Goal: Book appointment/travel/reservation

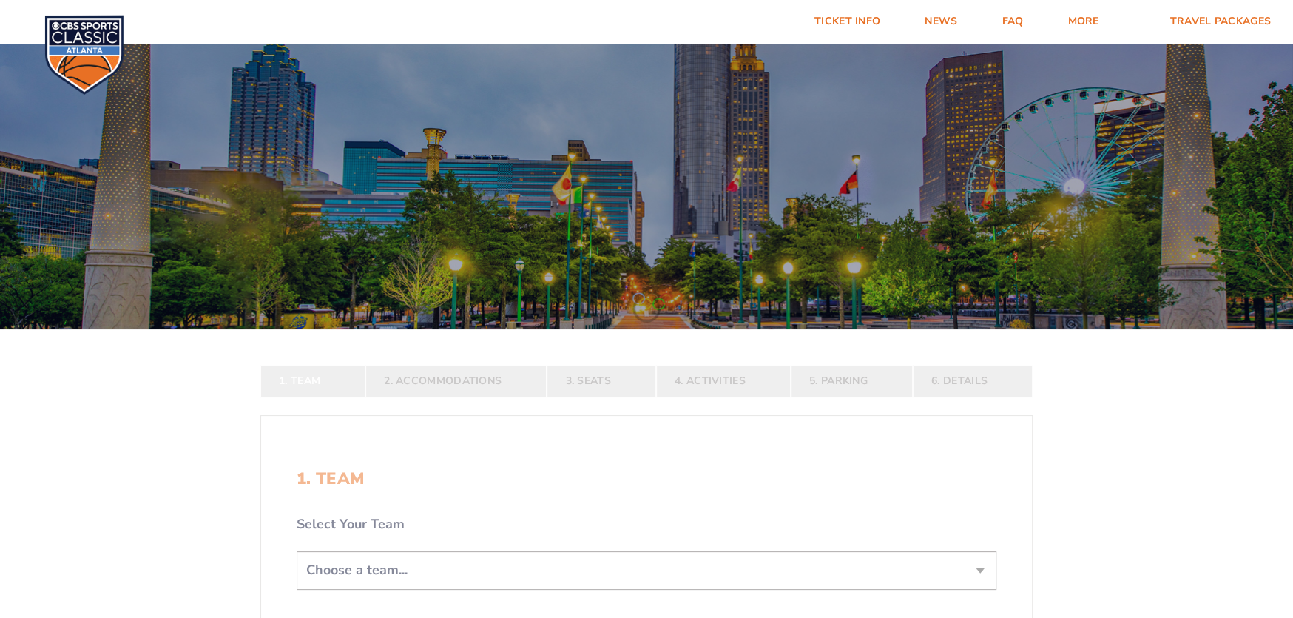
click at [666, 132] on div at bounding box center [646, 183] width 1293 height 294
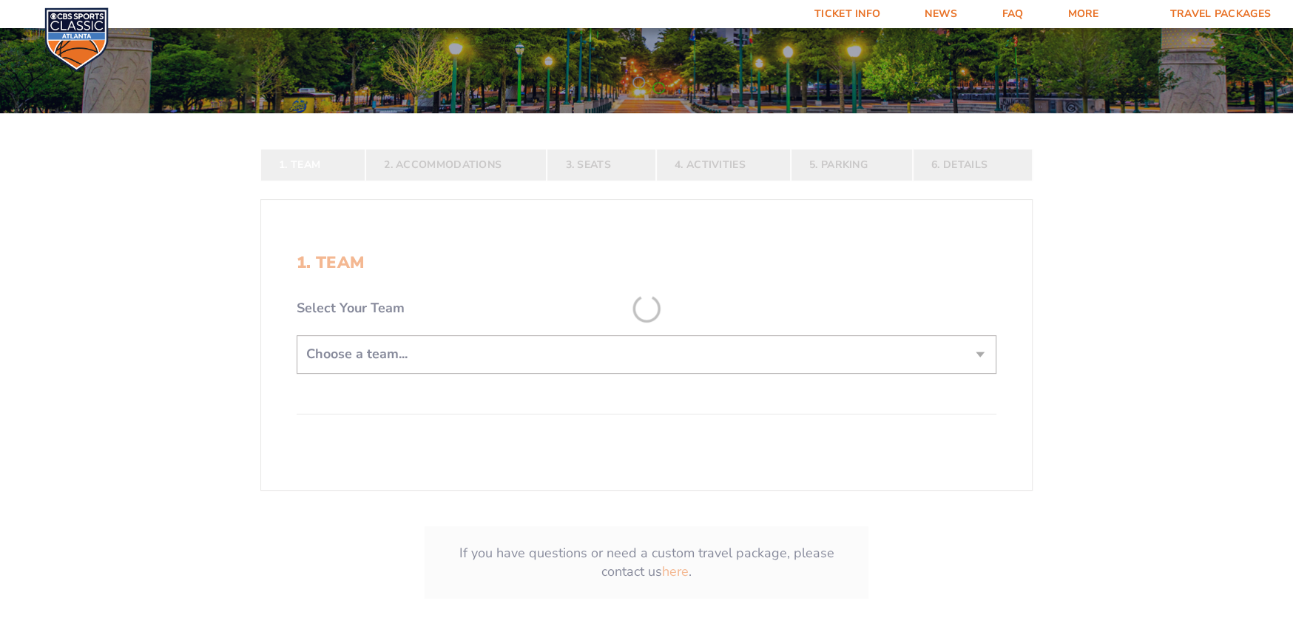
scroll to position [148, 0]
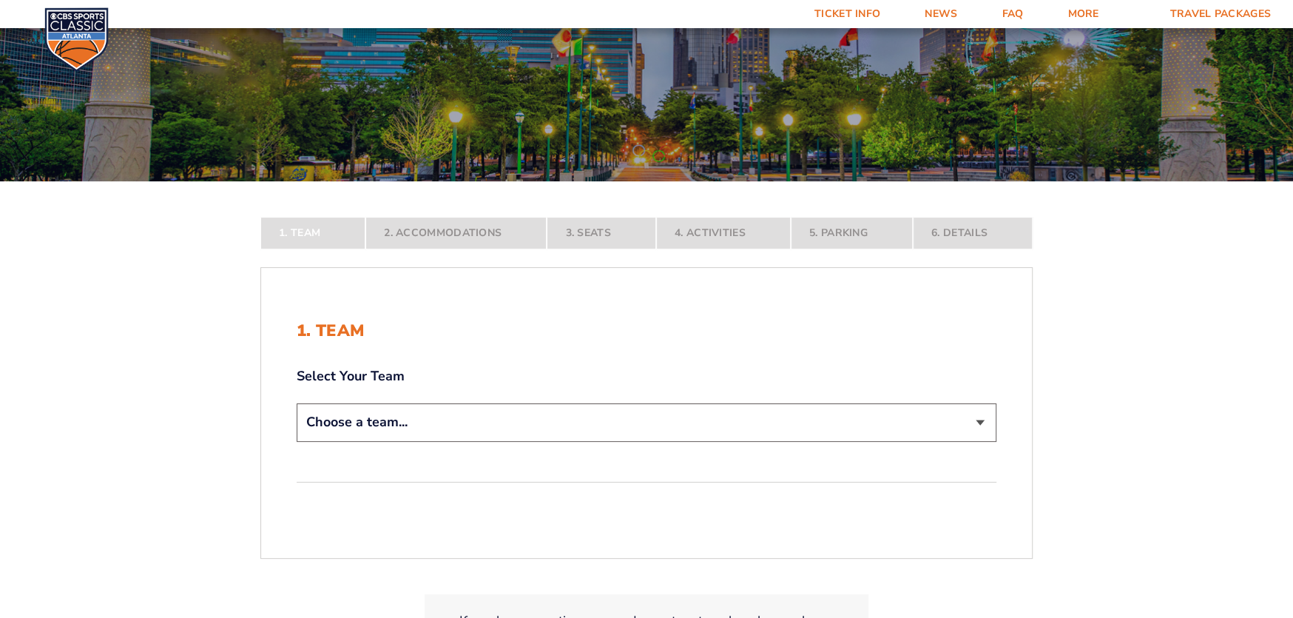
click at [971, 418] on select "Choose a team... [US_STATE] Wildcats [US_STATE] State Buckeyes [US_STATE] Tar H…" at bounding box center [647, 422] width 700 height 38
select select "20108"
click at [297, 441] on select "Choose a team... [US_STATE] Wildcats [US_STATE] State Buckeyes [US_STATE] Tar H…" at bounding box center [647, 422] width 700 height 38
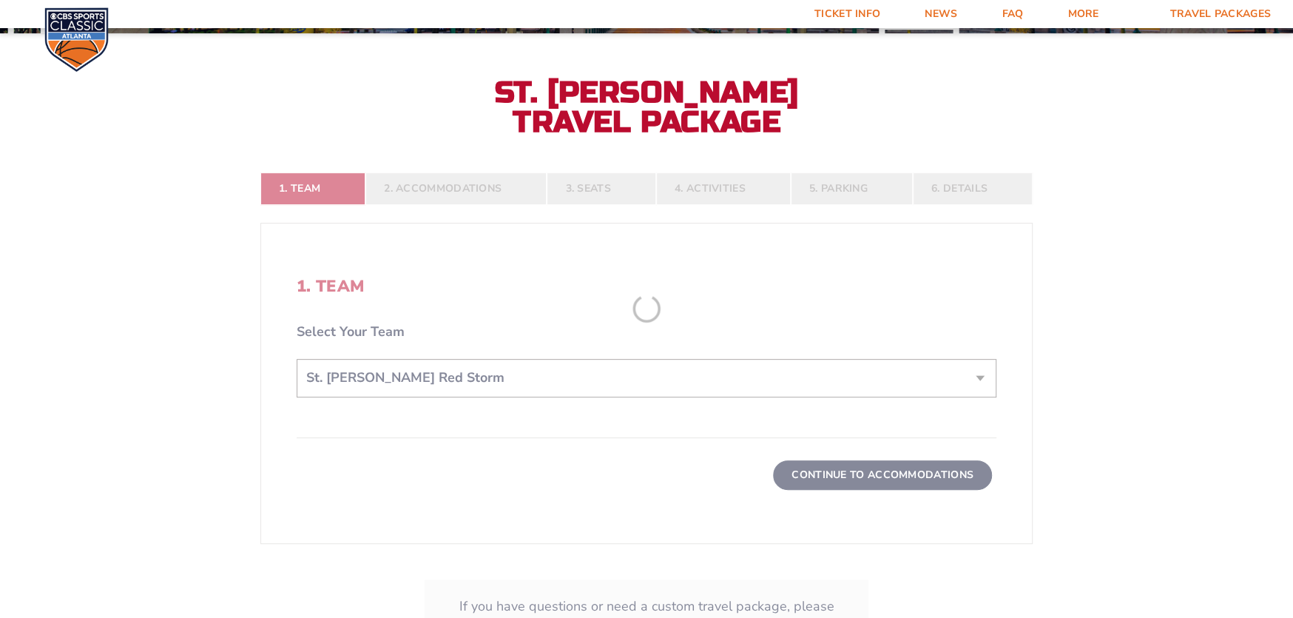
scroll to position [369, 0]
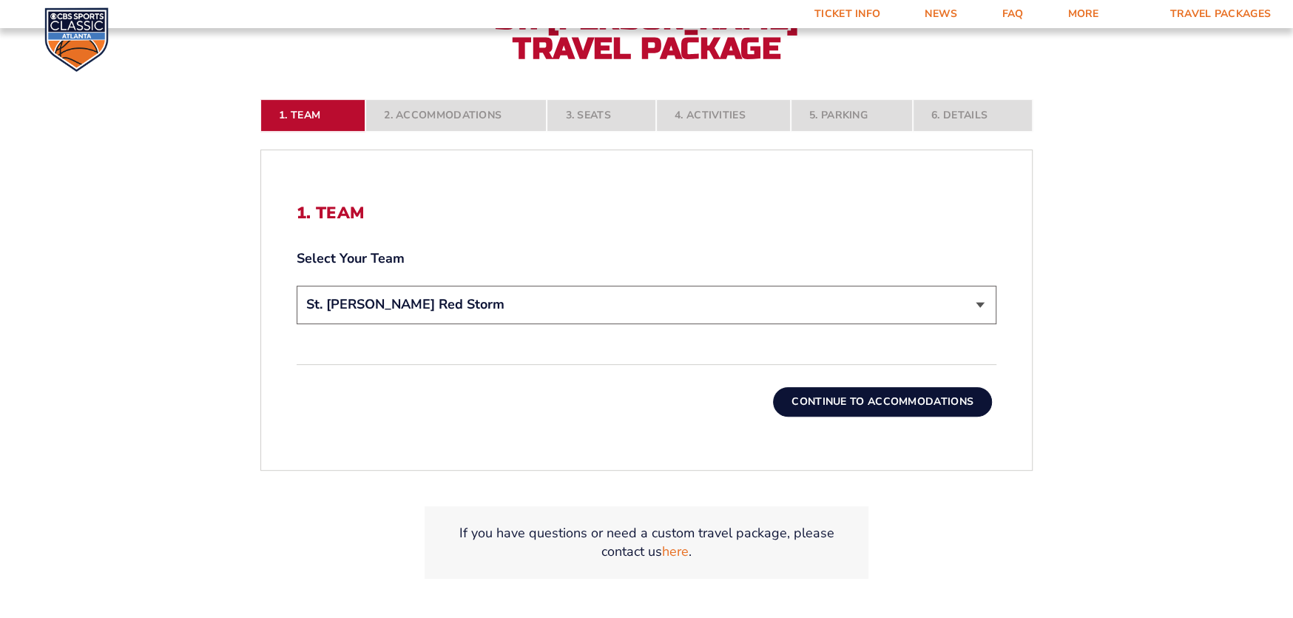
click at [837, 401] on button "Continue To Accommodations" at bounding box center [882, 402] width 219 height 30
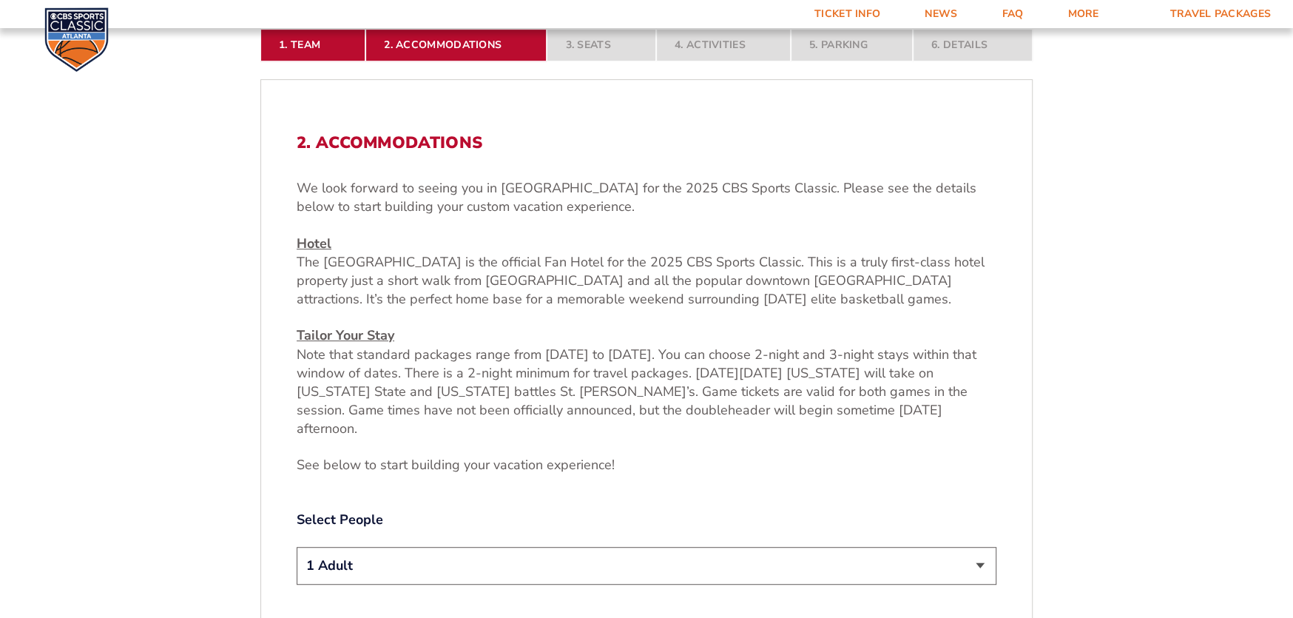
scroll to position [662, 0]
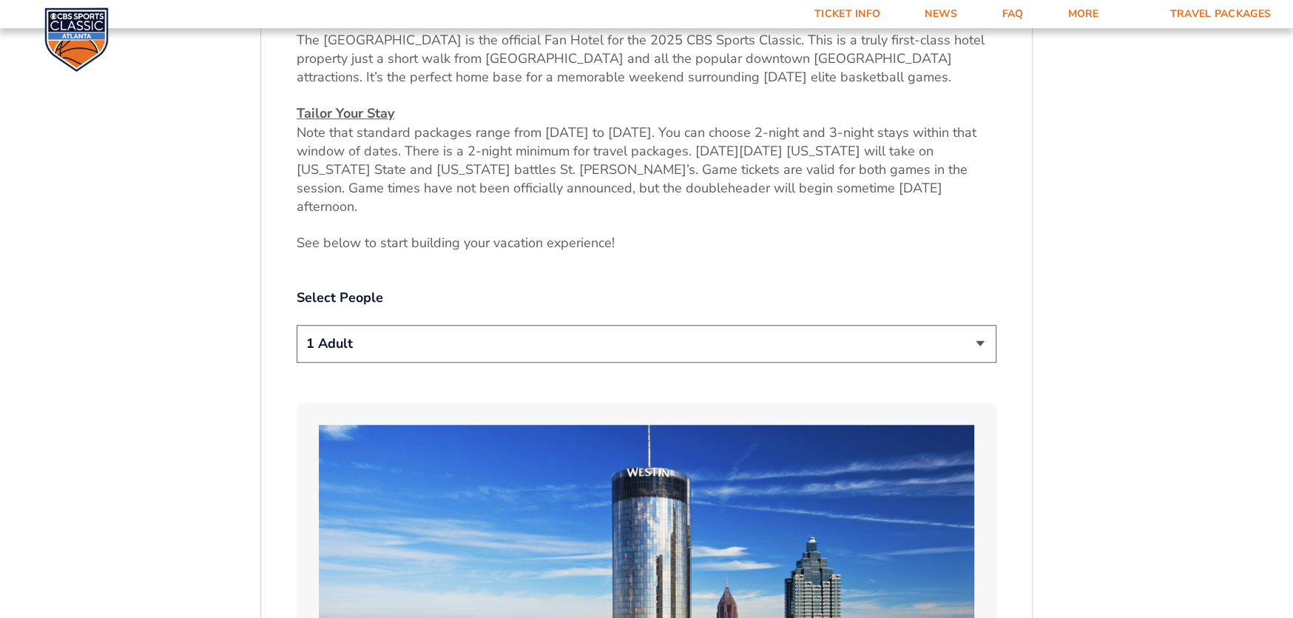
click at [559, 325] on select "1 Adult 2 Adults 3 Adults 4 Adults 2 Adults + 1 Child 2 Adults + 2 Children 2 A…" at bounding box center [647, 344] width 700 height 38
select select "2 Adults"
click at [297, 325] on select "1 Adult 2 Adults 3 Adults 4 Adults 2 Adults + 1 Child 2 Adults + 2 Children 2 A…" at bounding box center [647, 344] width 700 height 38
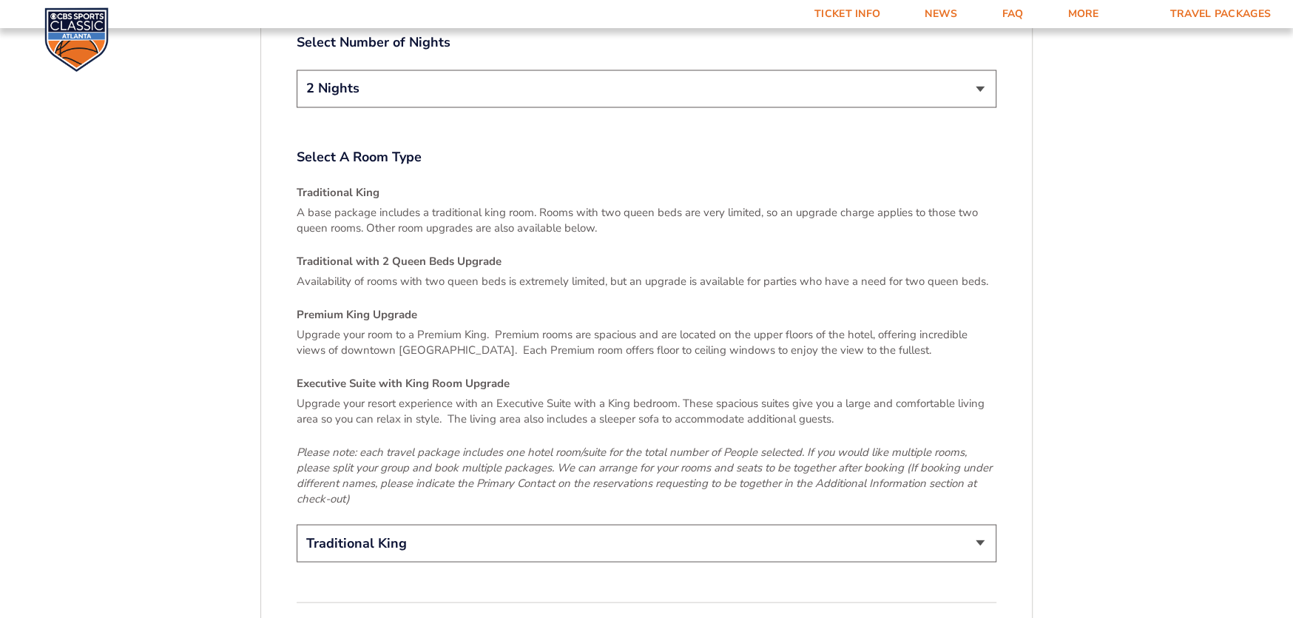
scroll to position [2215, 0]
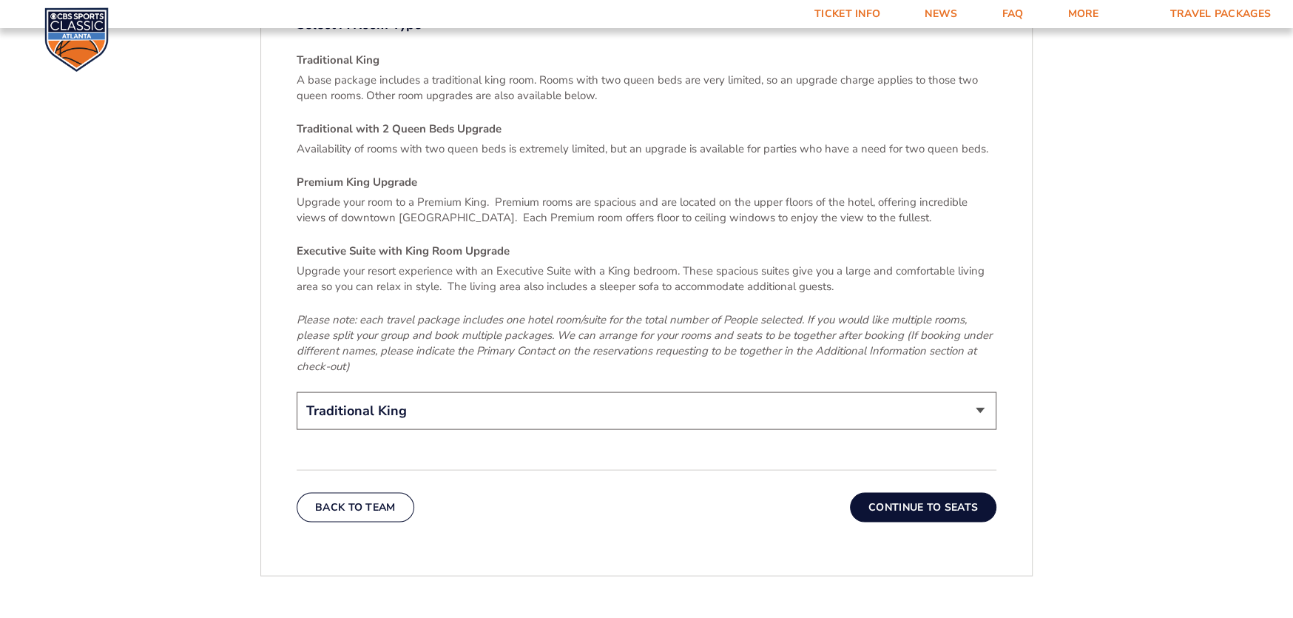
click at [889, 493] on button "Continue To Seats" at bounding box center [923, 508] width 147 height 30
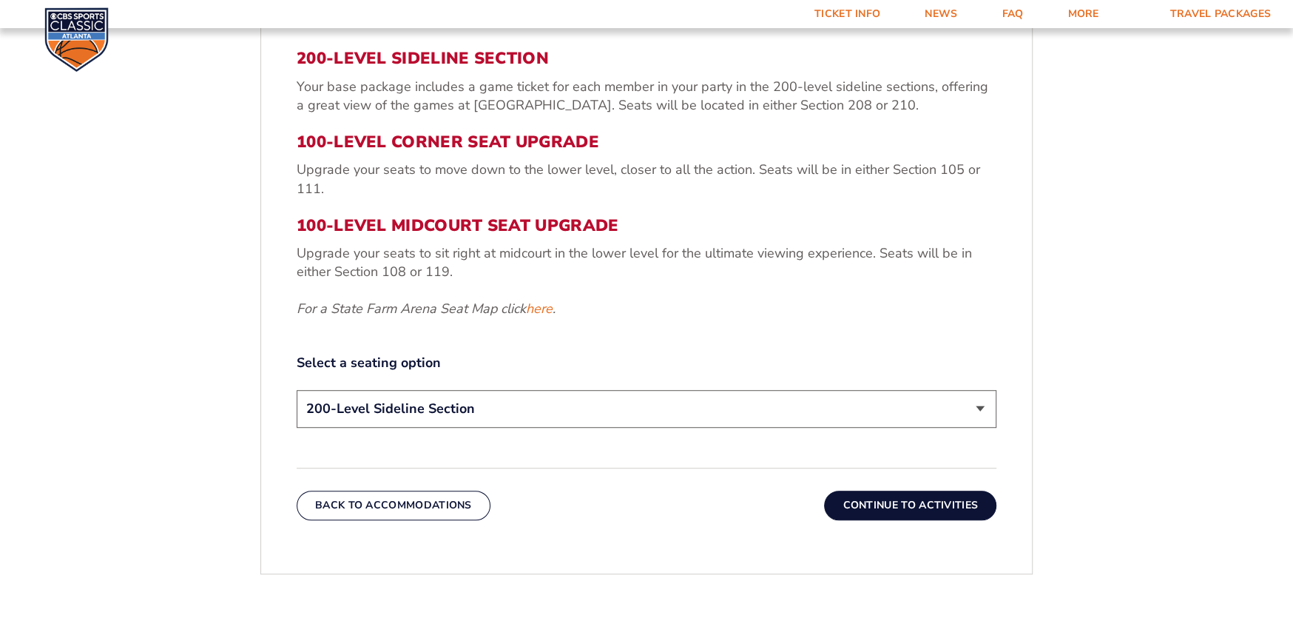
scroll to position [588, 0]
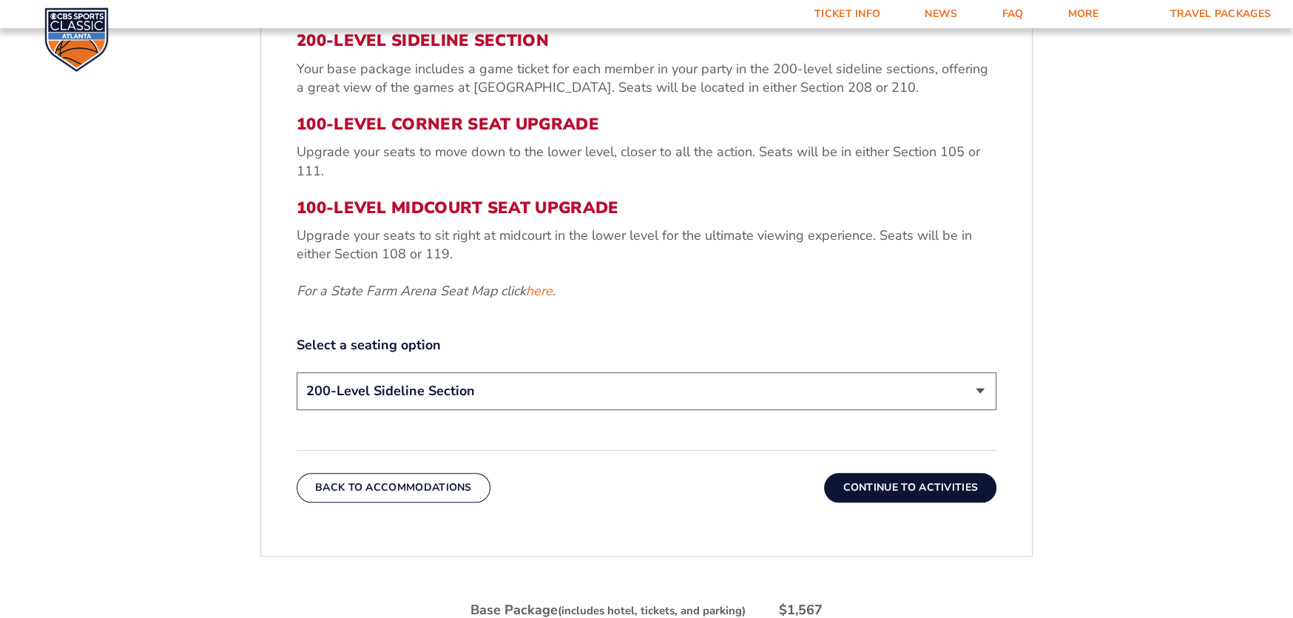
click at [499, 121] on h3 "100-Level Corner Seat Upgrade" at bounding box center [647, 124] width 700 height 19
click at [872, 399] on select "200-Level Sideline Section 100-Level Corner Seat Upgrade (+$120 per person) 100…" at bounding box center [647, 391] width 700 height 38
click at [297, 372] on select "200-Level Sideline Section 100-Level Corner Seat Upgrade (+$120 per person) 100…" at bounding box center [647, 391] width 700 height 38
click at [881, 480] on button "Continue To Activities" at bounding box center [910, 488] width 172 height 30
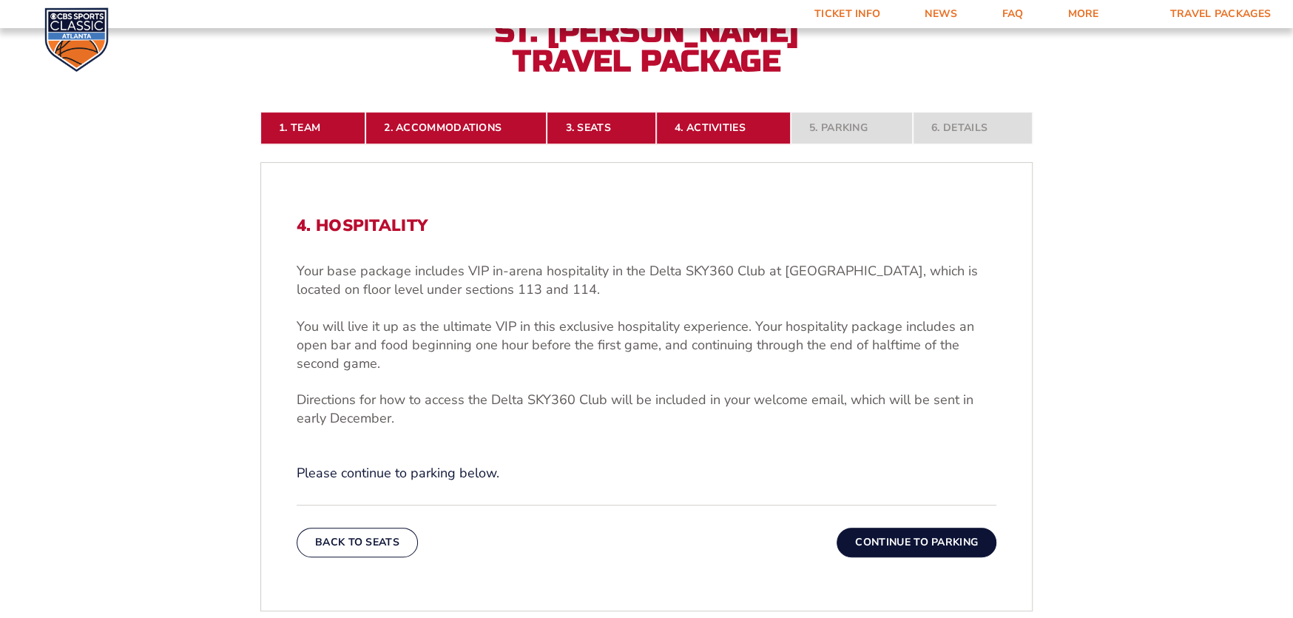
scroll to position [440, 0]
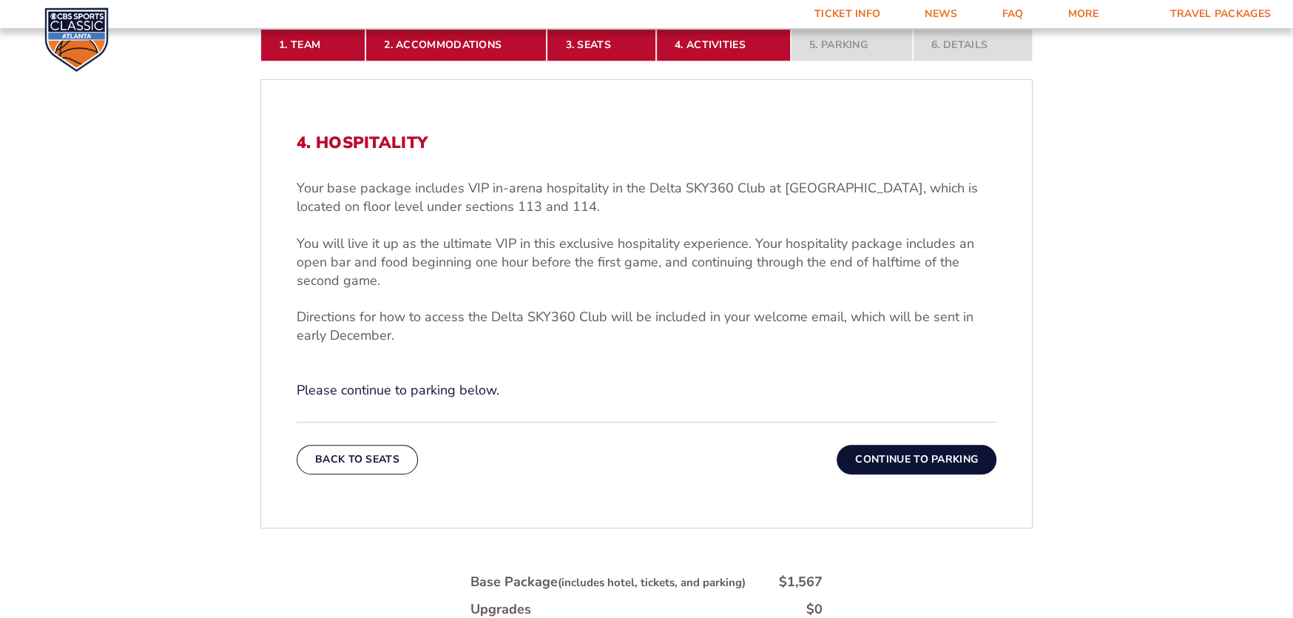
click at [884, 453] on button "Continue To Parking" at bounding box center [917, 460] width 160 height 30
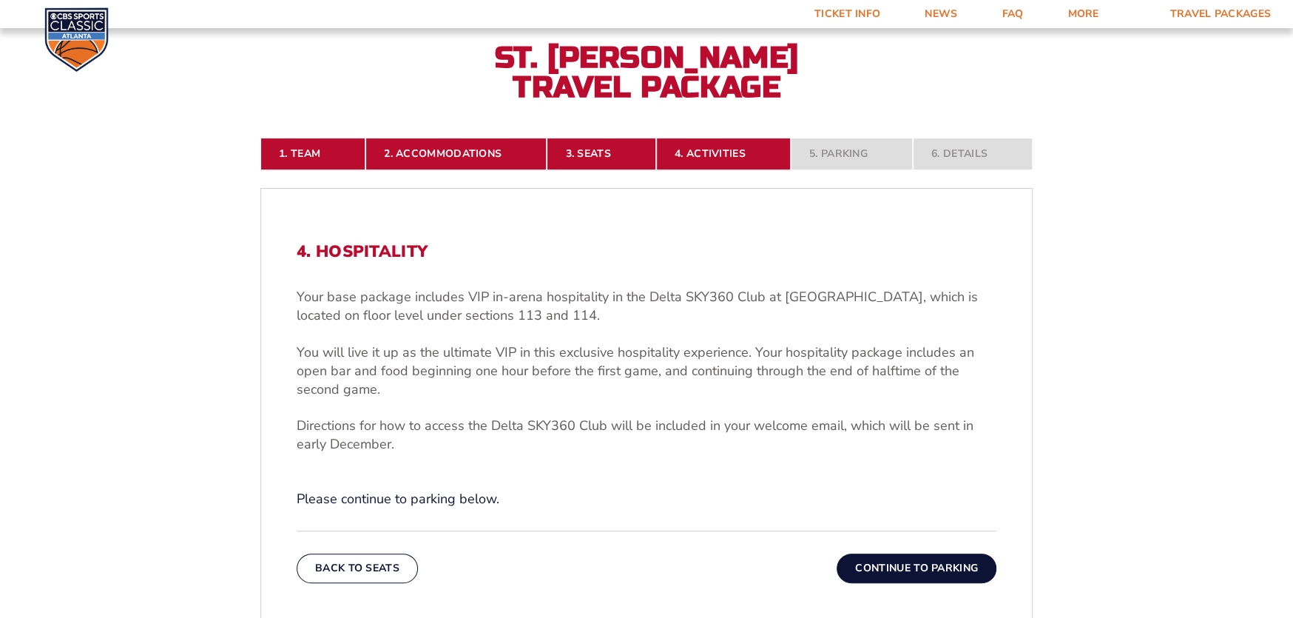
scroll to position [292, 0]
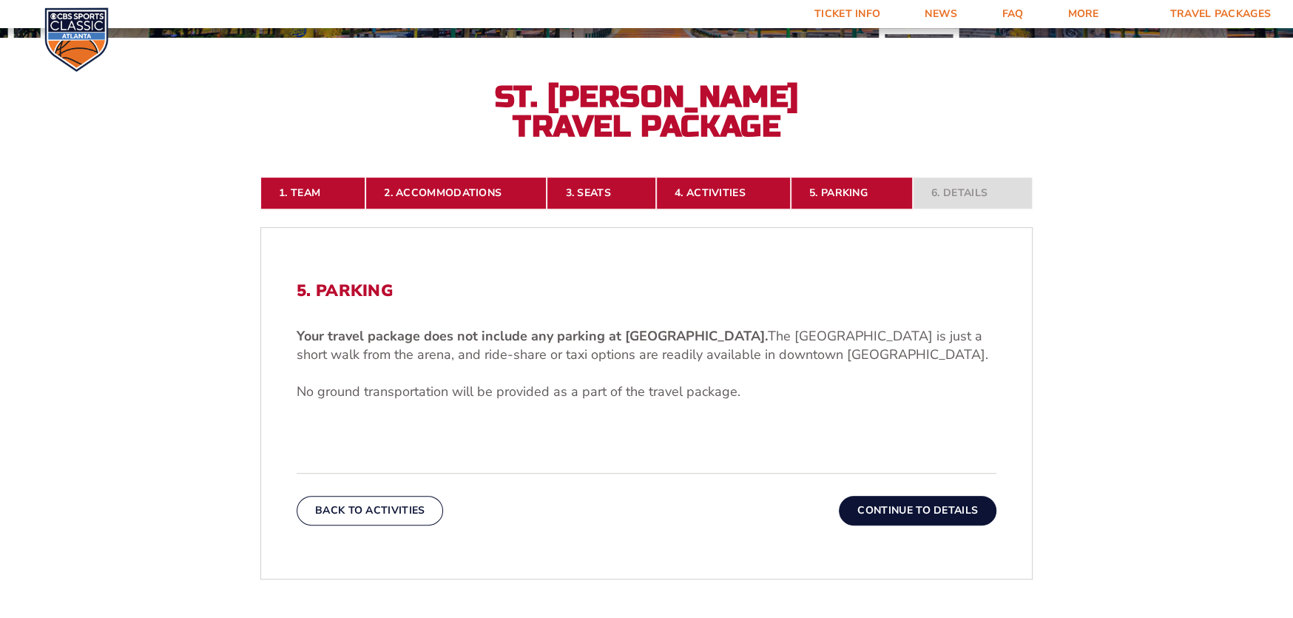
click at [918, 505] on button "Continue To Details" at bounding box center [918, 511] width 158 height 30
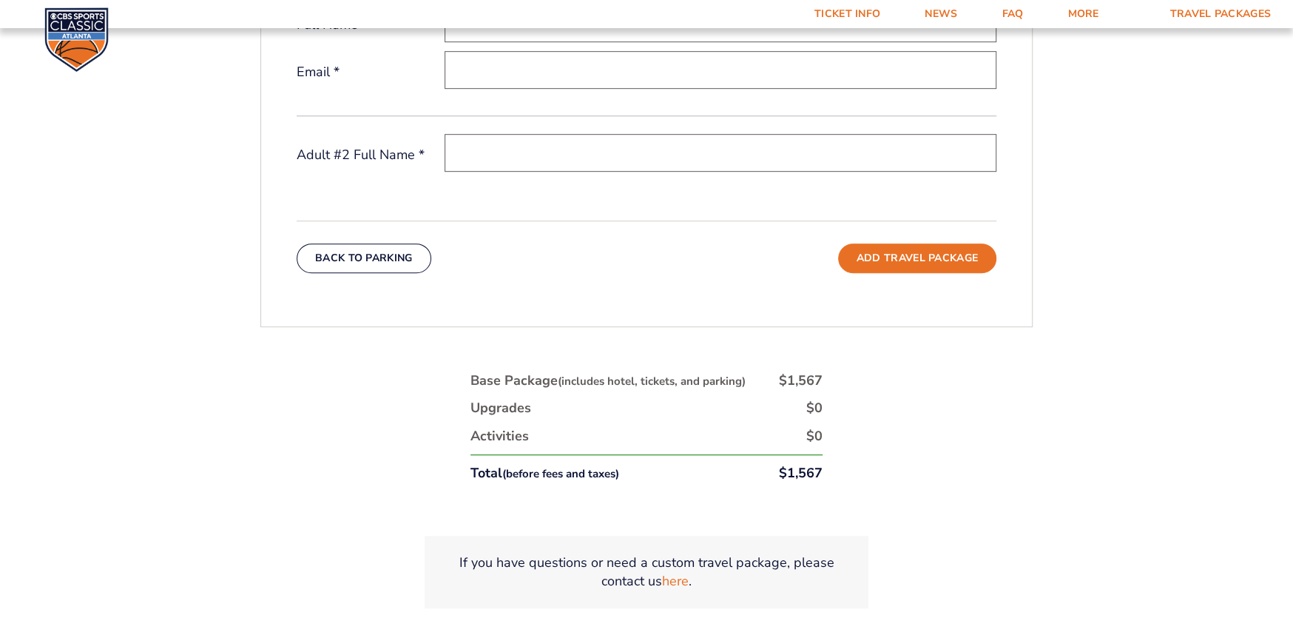
scroll to position [662, 0]
